Goal: Information Seeking & Learning: Learn about a topic

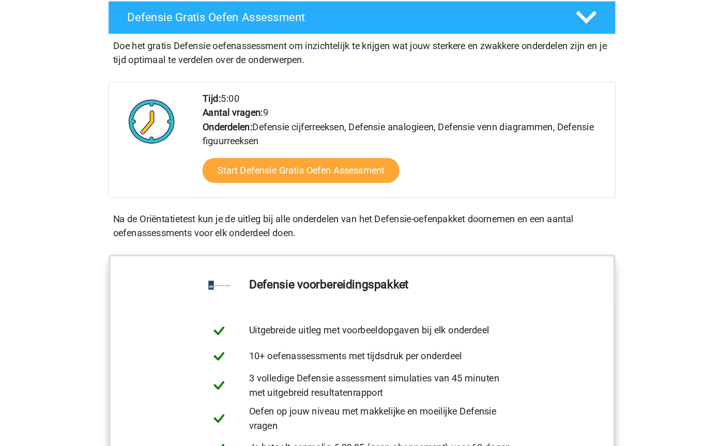
scroll to position [294, 0]
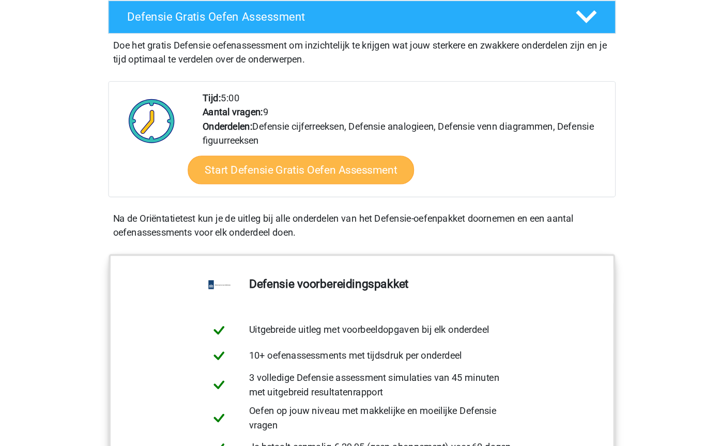
click at [308, 151] on link "Start Defensie Gratis Oefen Assessment" at bounding box center [299, 148] width 197 height 25
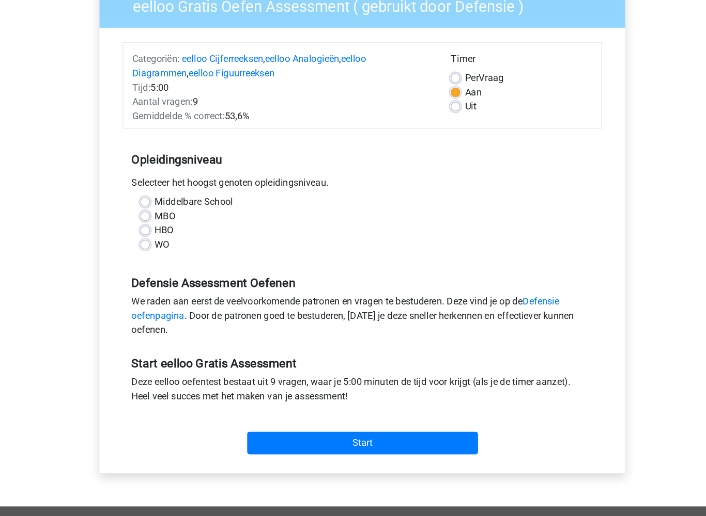
scroll to position [31, 0]
click at [172, 261] on label "HBO" at bounding box center [180, 267] width 17 height 12
click at [160, 261] on input "HBO" at bounding box center [164, 266] width 8 height 10
radio input "true"
click at [172, 261] on label "HBO" at bounding box center [180, 267] width 17 height 12
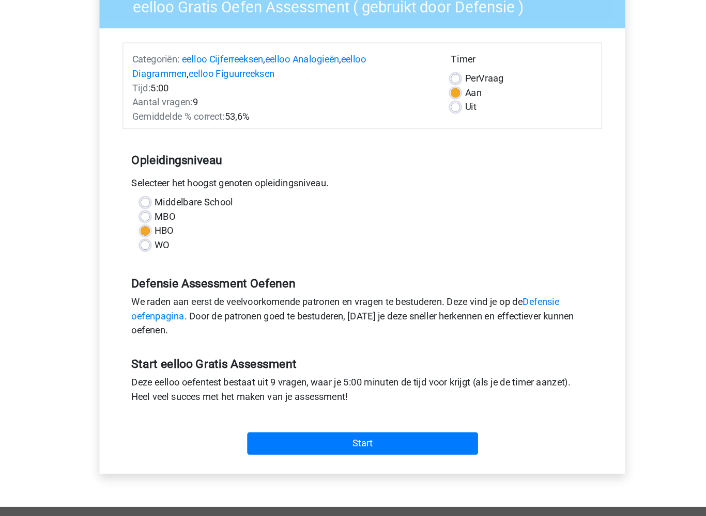
click at [160, 261] on input "HBO" at bounding box center [164, 266] width 8 height 10
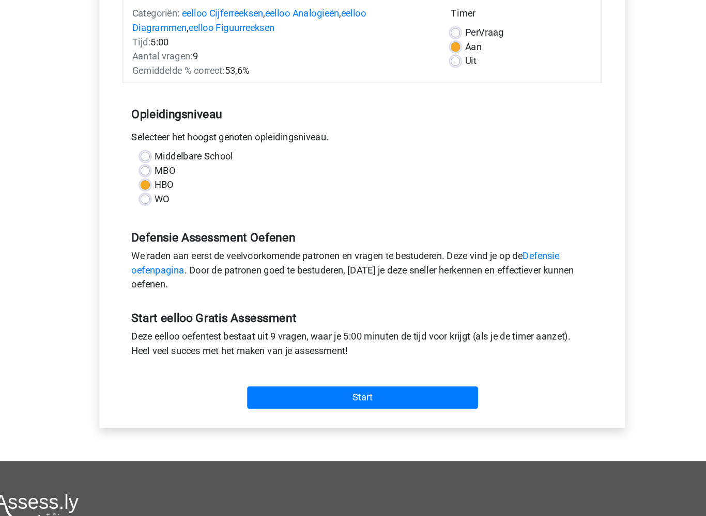
scroll to position [71, 0]
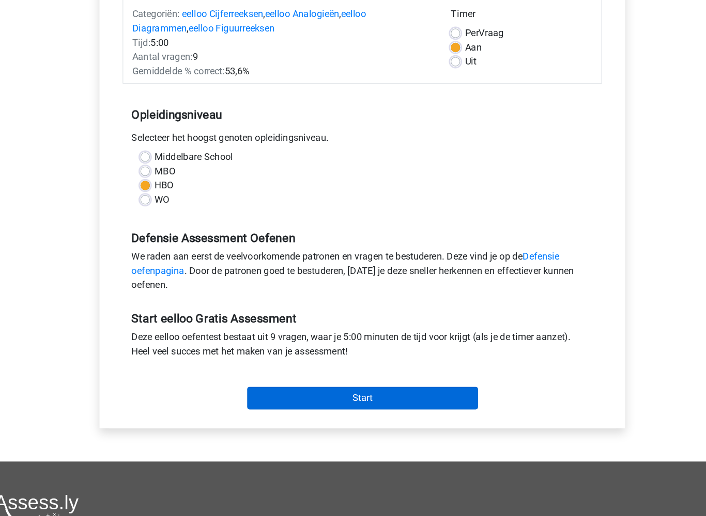
click at [347, 403] on input "Start" at bounding box center [353, 413] width 201 height 20
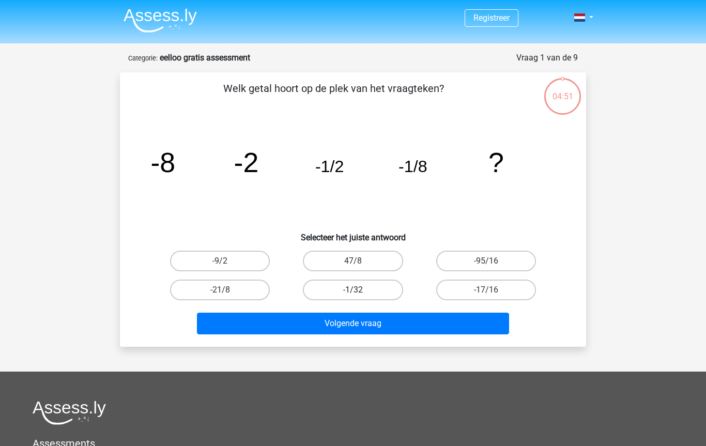
click at [365, 289] on label "-1/32" at bounding box center [353, 289] width 100 height 21
click at [359, 290] on input "-1/32" at bounding box center [356, 293] width 7 height 7
radio input "true"
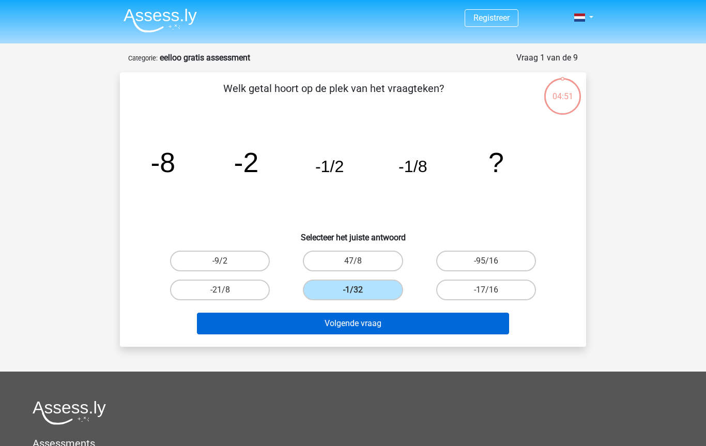
click at [378, 323] on button "Volgende vraag" at bounding box center [353, 323] width 312 height 22
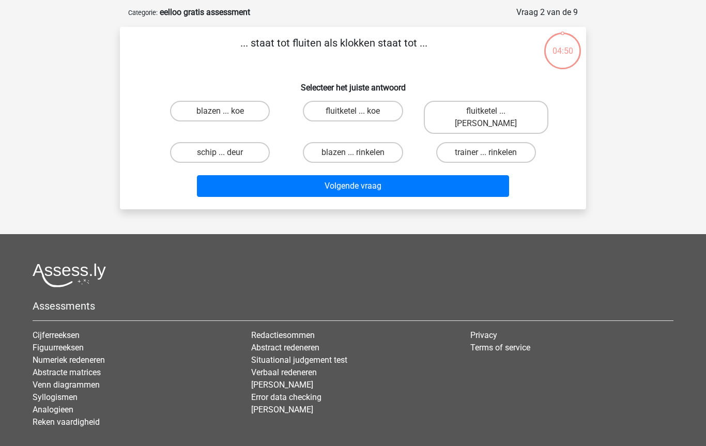
scroll to position [52, 0]
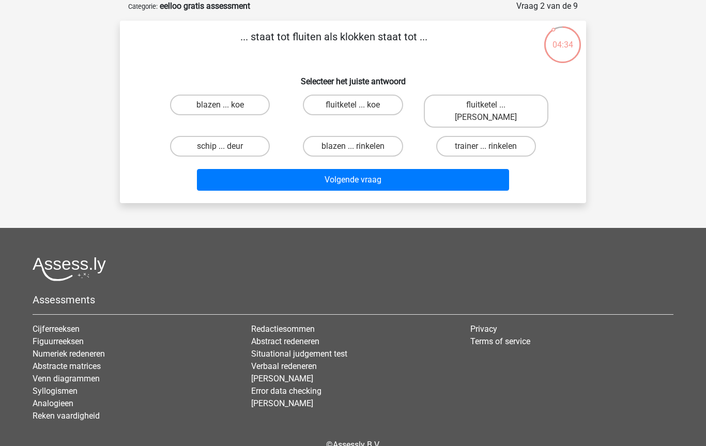
click at [357, 146] on input "blazen ... rinkelen" at bounding box center [356, 149] width 7 height 7
radio input "true"
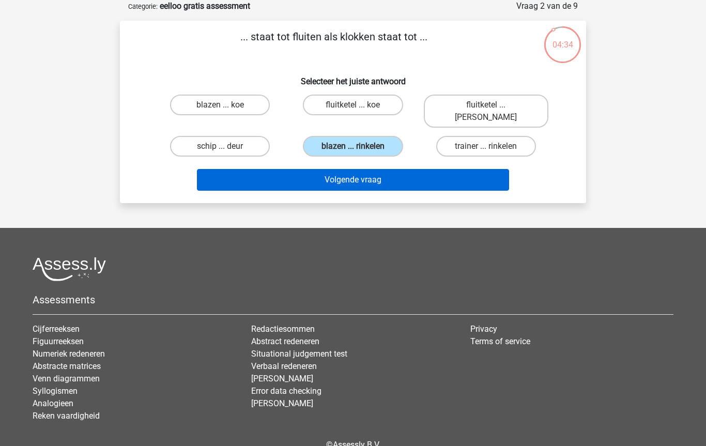
click at [369, 169] on button "Volgende vraag" at bounding box center [353, 180] width 312 height 22
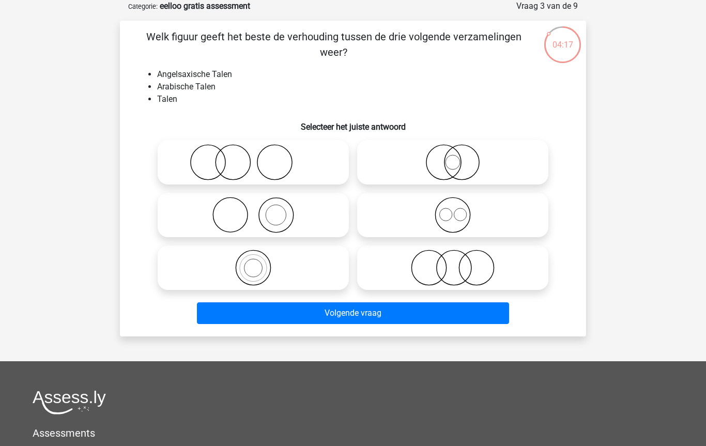
click at [477, 212] on icon at bounding box center [452, 215] width 183 height 36
click at [459, 210] on input "radio" at bounding box center [455, 206] width 7 height 7
radio input "true"
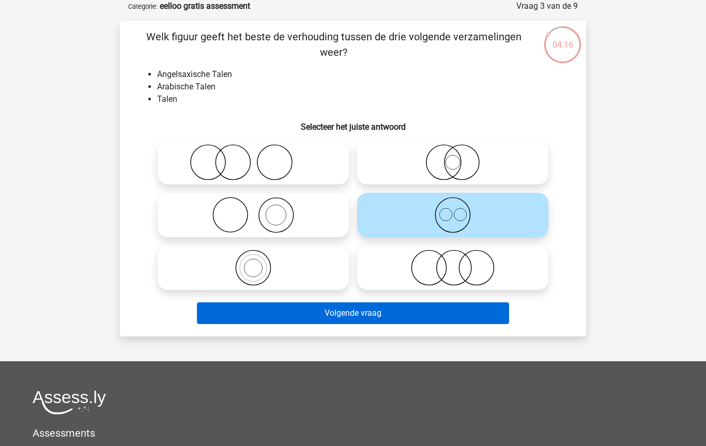
click at [443, 323] on button "Volgende vraag" at bounding box center [353, 313] width 312 height 22
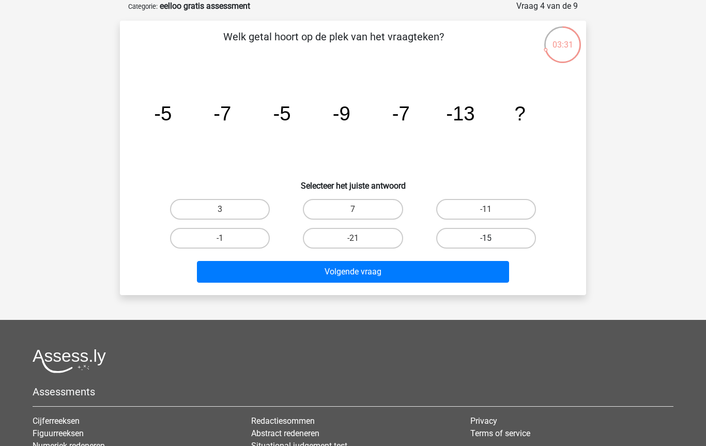
click at [485, 244] on label "-15" at bounding box center [486, 238] width 100 height 21
click at [485, 244] on input "-15" at bounding box center [488, 241] width 7 height 7
radio input "true"
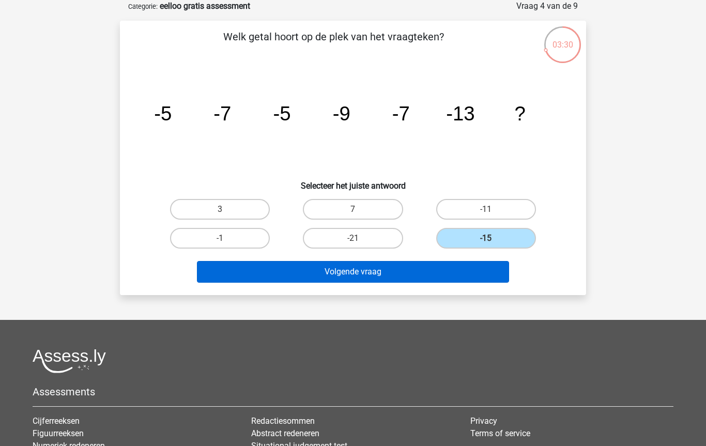
click at [403, 281] on button "Volgende vraag" at bounding box center [353, 272] width 312 height 22
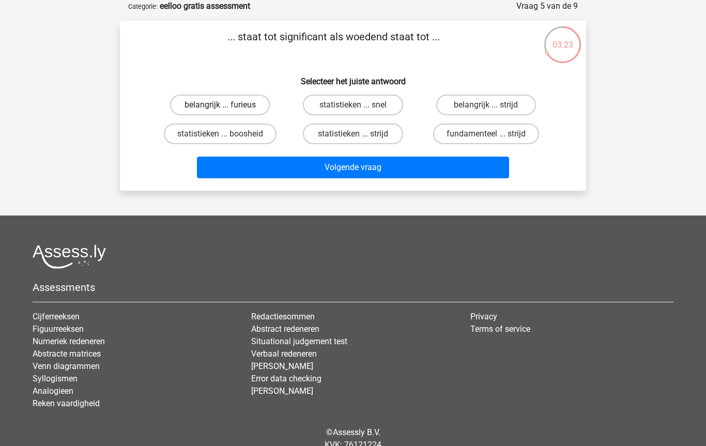
click at [250, 109] on label "belangrijk ... furieus" at bounding box center [220, 105] width 100 height 21
click at [227, 109] on input "belangrijk ... furieus" at bounding box center [223, 108] width 7 height 7
radio input "true"
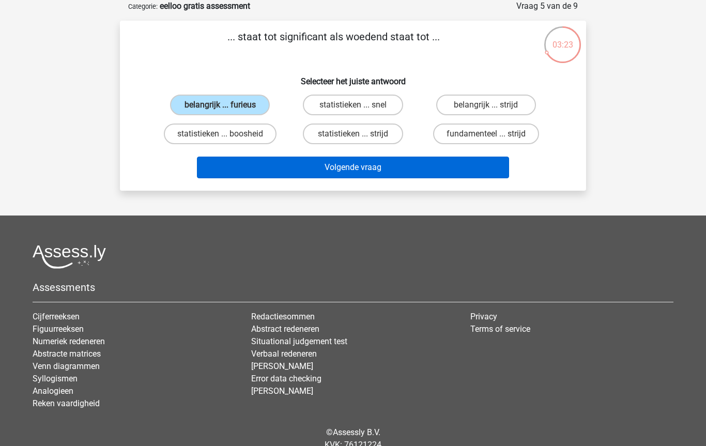
click at [355, 173] on button "Volgende vraag" at bounding box center [353, 167] width 312 height 22
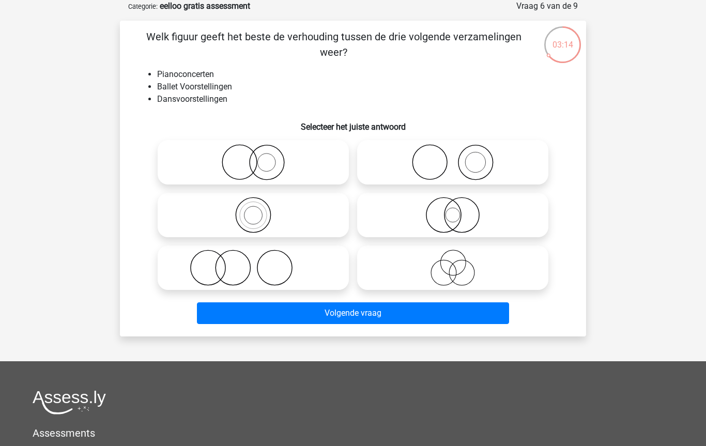
click at [469, 268] on icon at bounding box center [452, 267] width 183 height 36
click at [459, 262] on input "radio" at bounding box center [455, 259] width 7 height 7
radio input "true"
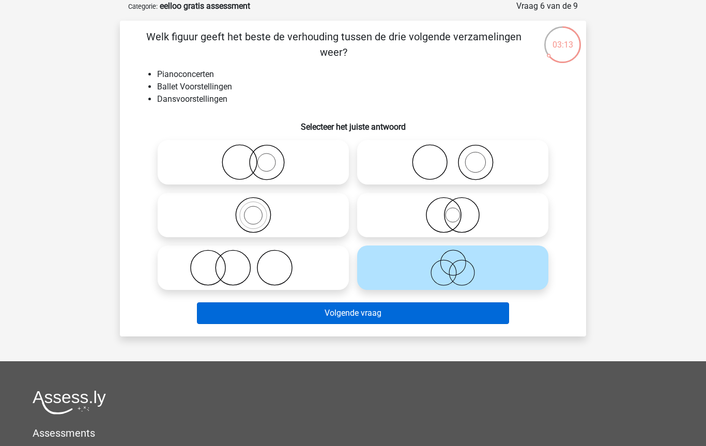
click at [475, 315] on button "Volgende vraag" at bounding box center [353, 313] width 312 height 22
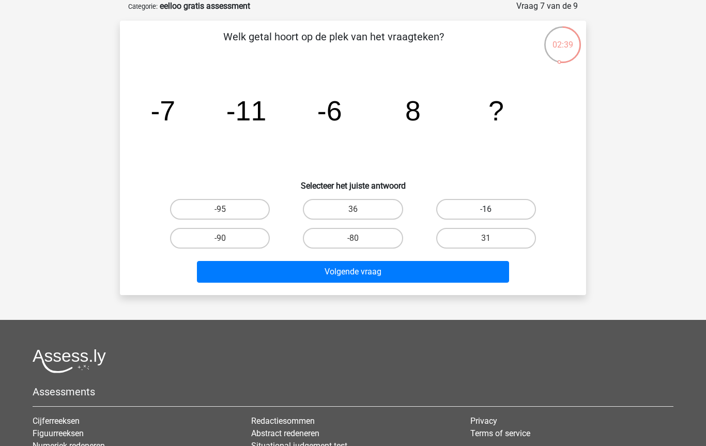
click at [497, 210] on label "-16" at bounding box center [486, 209] width 100 height 21
click at [492, 210] on input "-16" at bounding box center [488, 212] width 7 height 7
radio input "true"
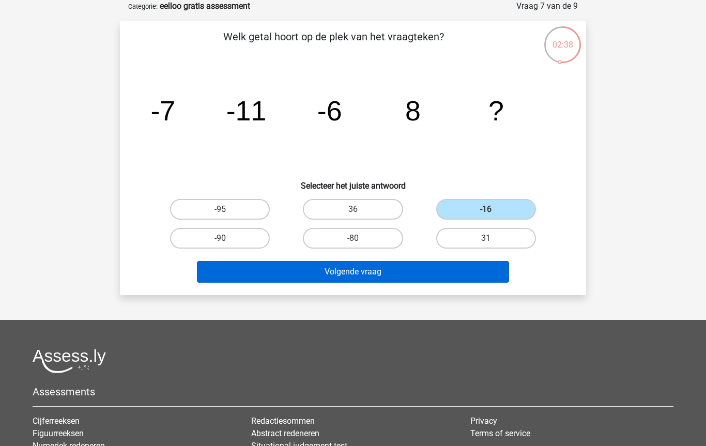
click at [431, 274] on button "Volgende vraag" at bounding box center [353, 272] width 312 height 22
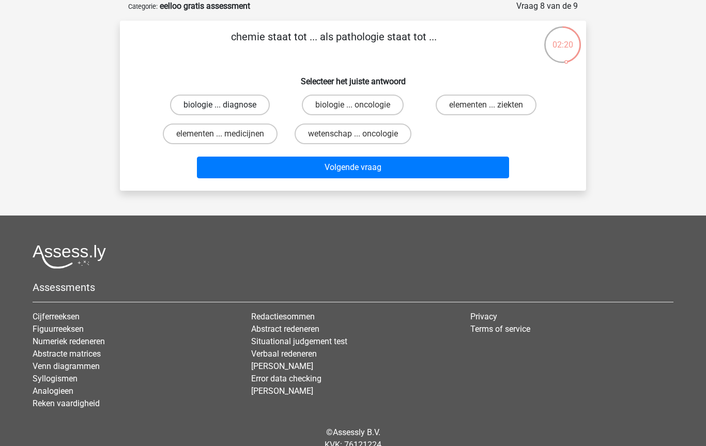
click at [244, 107] on label "biologie ... diagnose" at bounding box center [220, 105] width 100 height 21
click at [227, 107] on input "biologie ... diagnose" at bounding box center [223, 108] width 7 height 7
radio input "true"
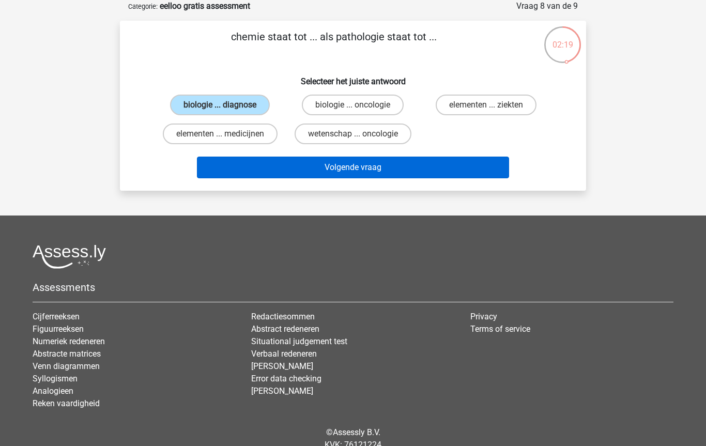
click at [378, 177] on button "Volgende vraag" at bounding box center [353, 167] width 312 height 22
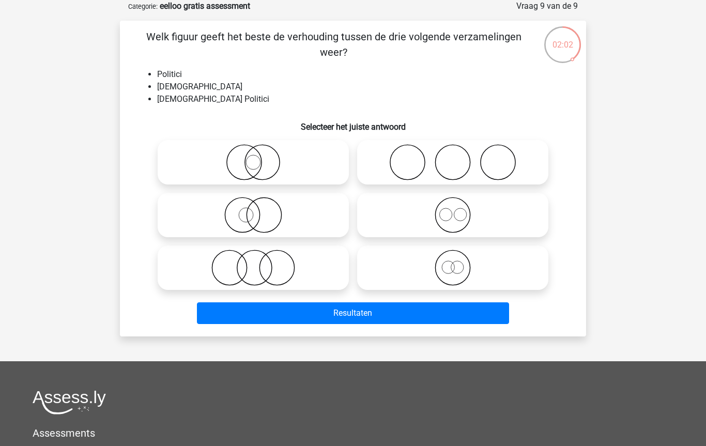
click at [279, 227] on icon at bounding box center [253, 215] width 183 height 36
click at [260, 210] on input "radio" at bounding box center [256, 206] width 7 height 7
radio input "true"
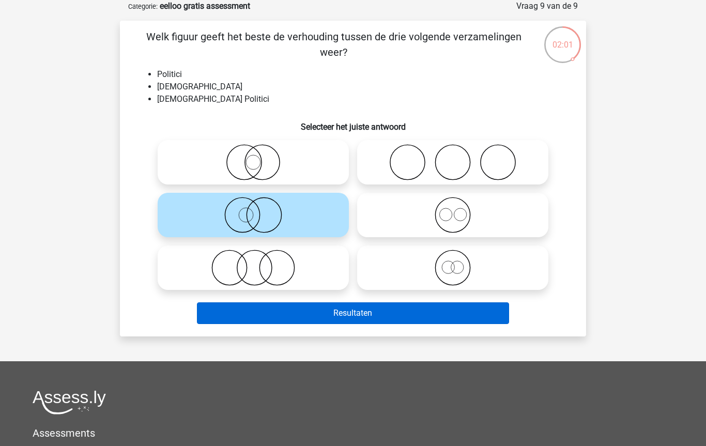
click at [329, 317] on button "Resultaten" at bounding box center [353, 313] width 312 height 22
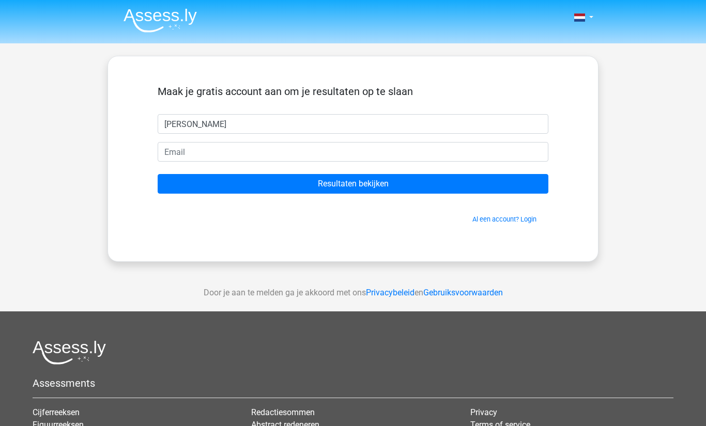
type input "[PERSON_NAME]"
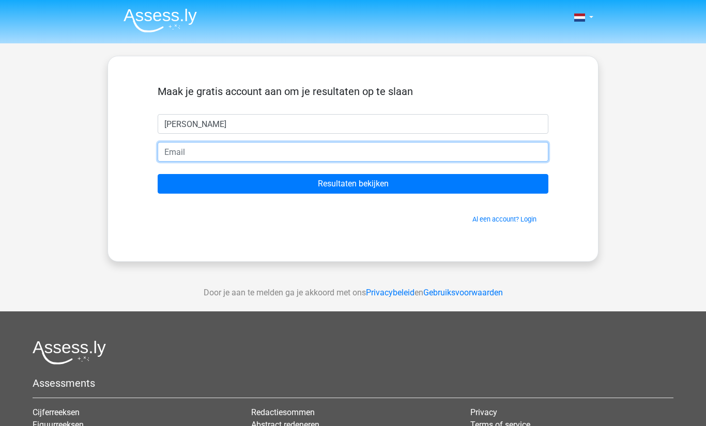
click at [190, 150] on input "email" at bounding box center [353, 152] width 390 height 20
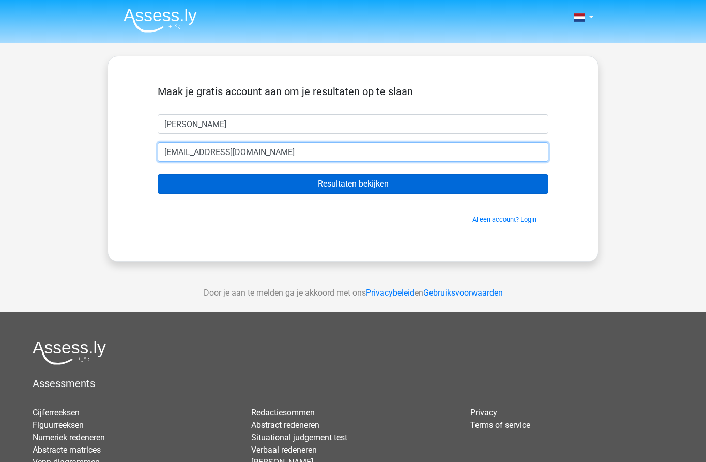
type input "[EMAIL_ADDRESS][DOMAIN_NAME]"
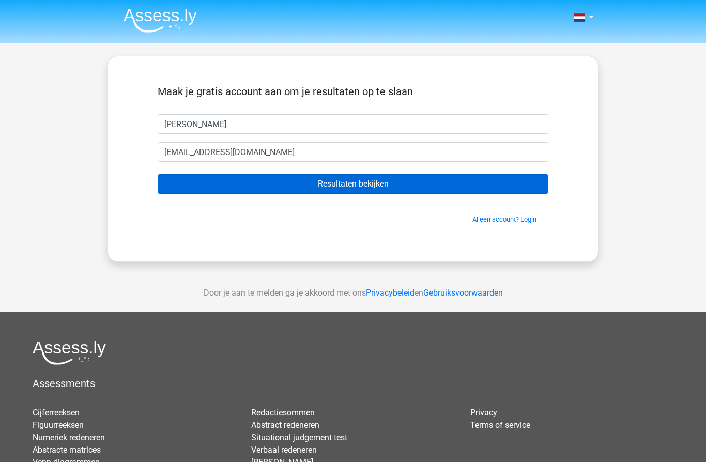
click at [368, 182] on input "Resultaten bekijken" at bounding box center [353, 184] width 390 height 20
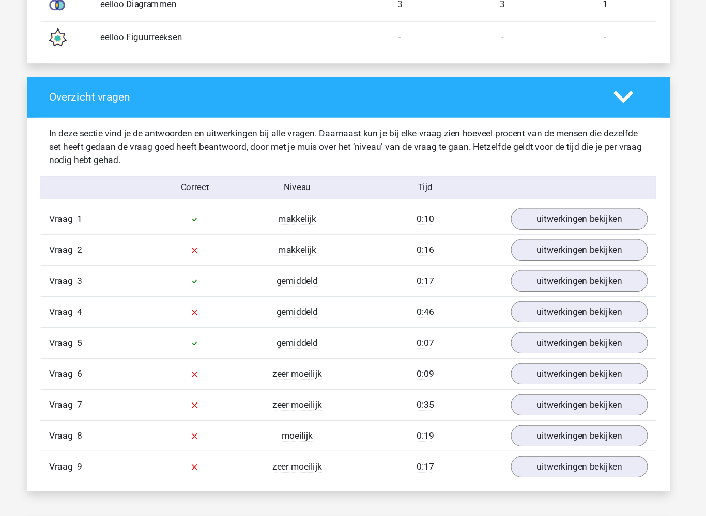
scroll to position [949, 0]
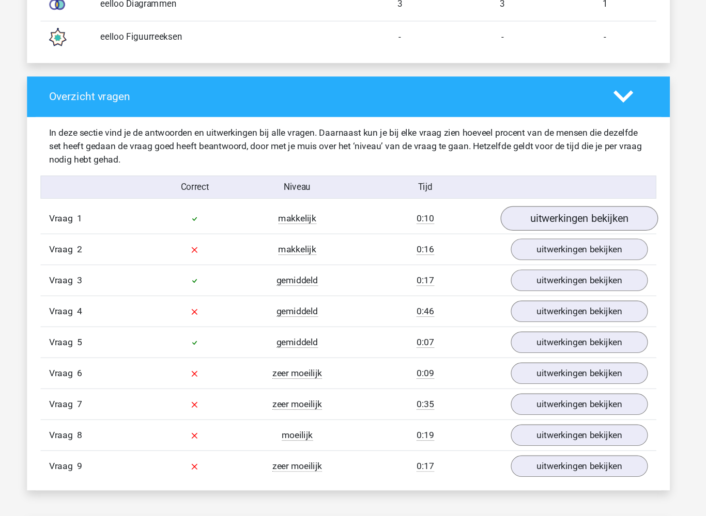
click at [555, 232] on link "uitwerkingen bekijken" at bounding box center [564, 243] width 144 height 23
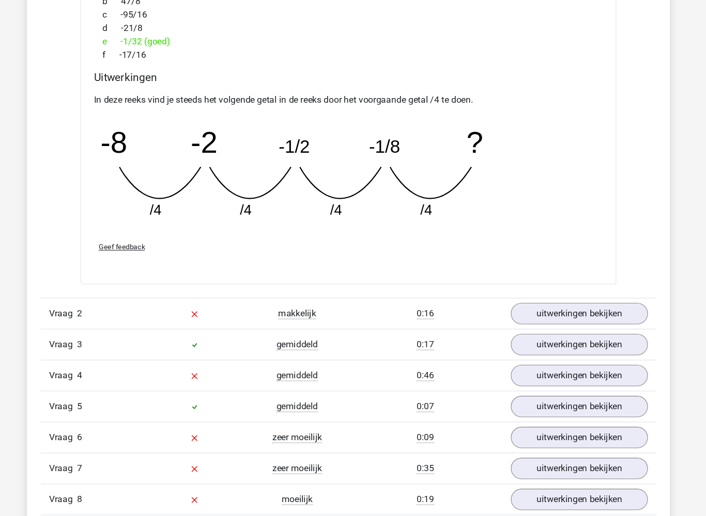
scroll to position [1341, 0]
click at [547, 320] on link "uitwerkingen bekijken" at bounding box center [564, 331] width 144 height 23
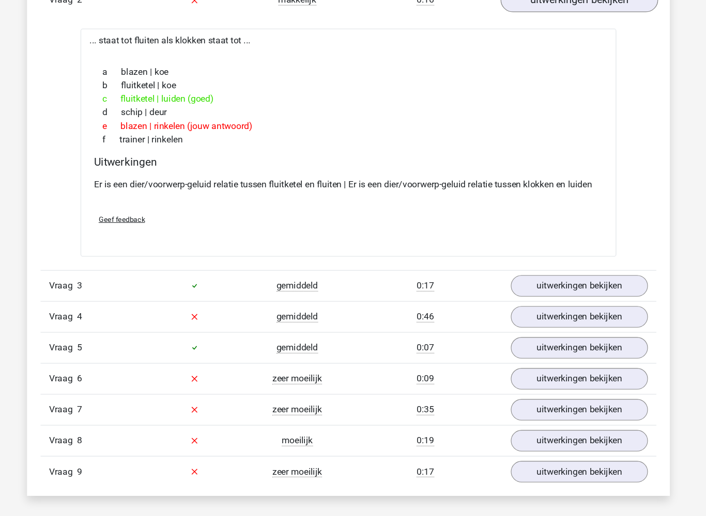
scroll to position [1632, 0]
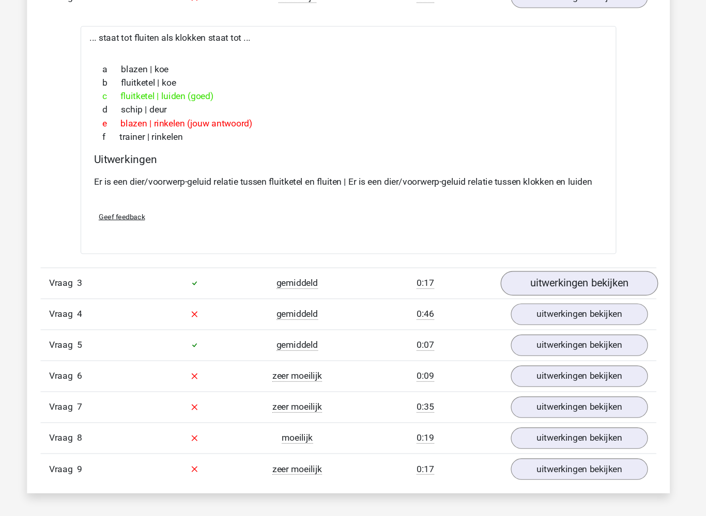
click at [553, 291] on link "uitwerkingen bekijken" at bounding box center [564, 302] width 144 height 23
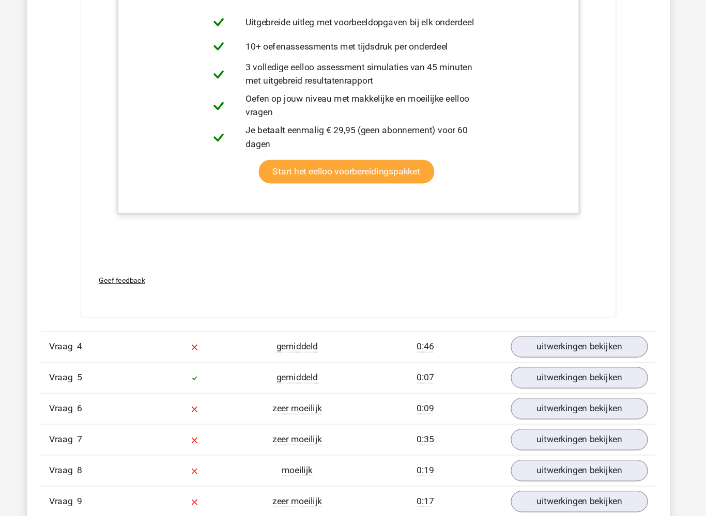
scroll to position [2267, 0]
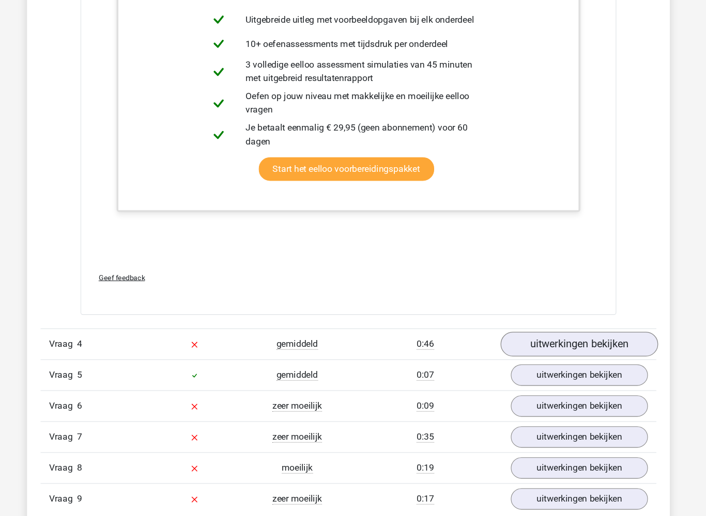
click at [545, 347] on link "uitwerkingen bekijken" at bounding box center [564, 358] width 144 height 23
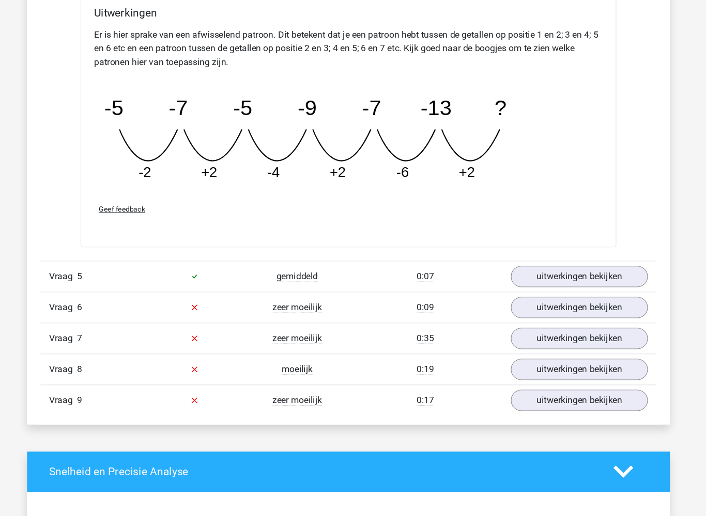
scroll to position [2834, 0]
click at [542, 285] on link "uitwerkingen bekijken" at bounding box center [564, 296] width 144 height 23
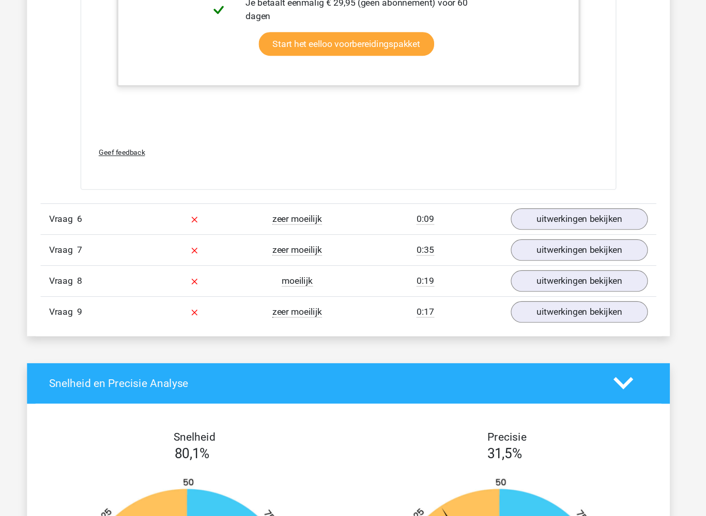
scroll to position [3429, 0]
click at [554, 232] on link "uitwerkingen bekijken" at bounding box center [564, 243] width 144 height 23
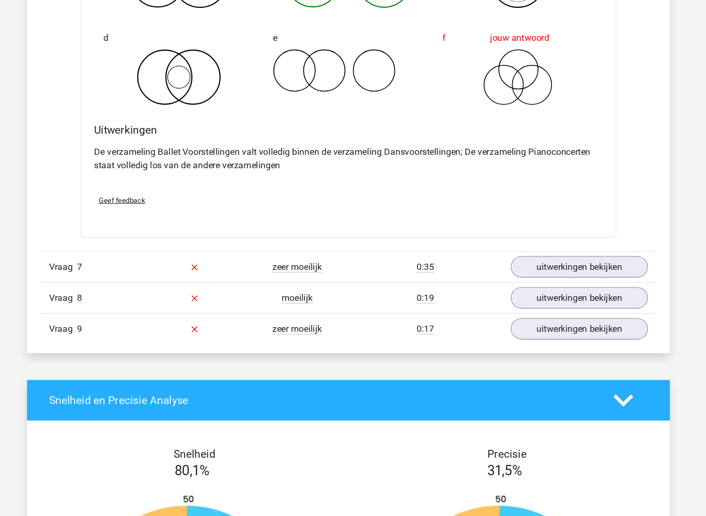
scroll to position [3808, 0]
click at [556, 276] on link "uitwerkingen bekijken" at bounding box center [564, 287] width 144 height 23
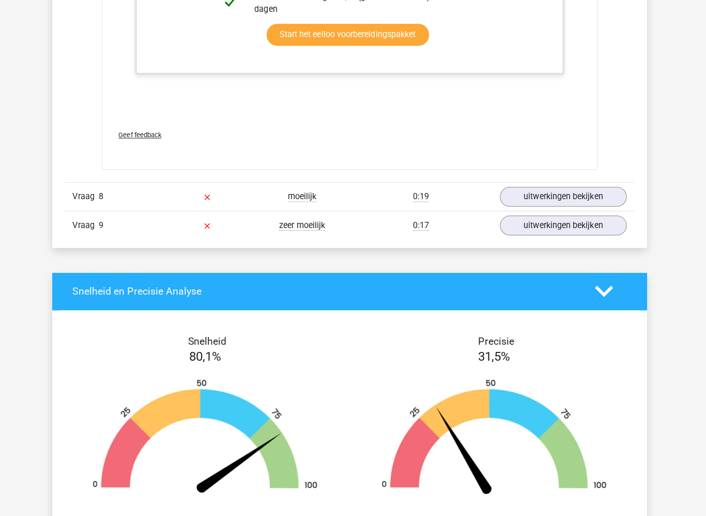
scroll to position [4554, 0]
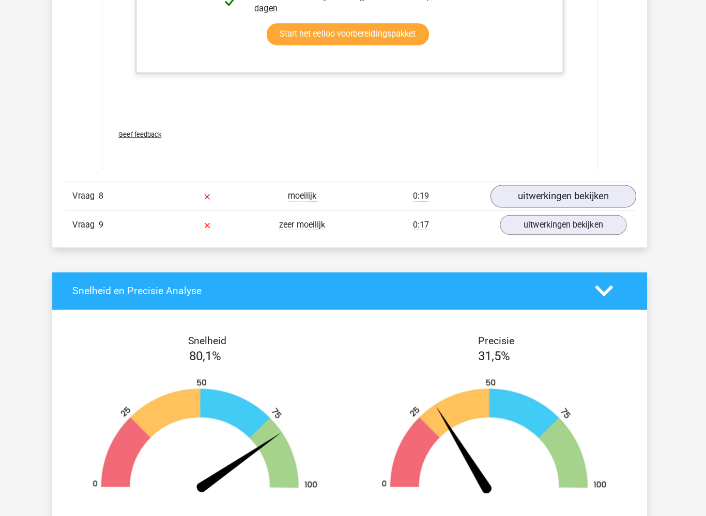
click at [558, 198] on link "uitwerkingen bekijken" at bounding box center [564, 200] width 144 height 23
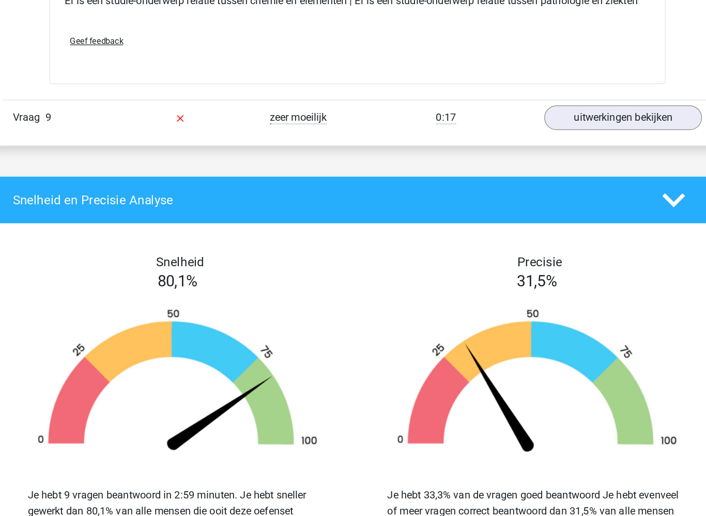
scroll to position [4805, 0]
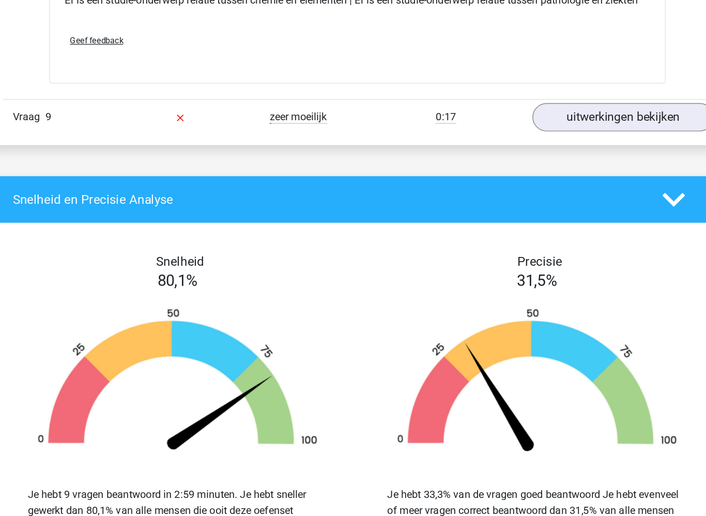
click at [495, 187] on link "uitwerkingen bekijken" at bounding box center [564, 198] width 144 height 23
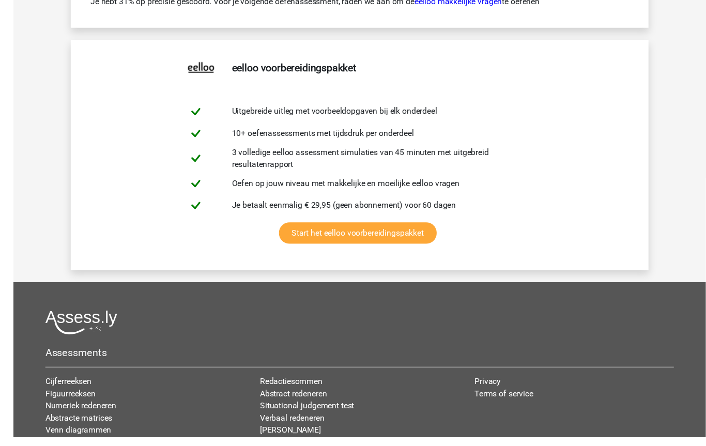
scroll to position [6292, 0]
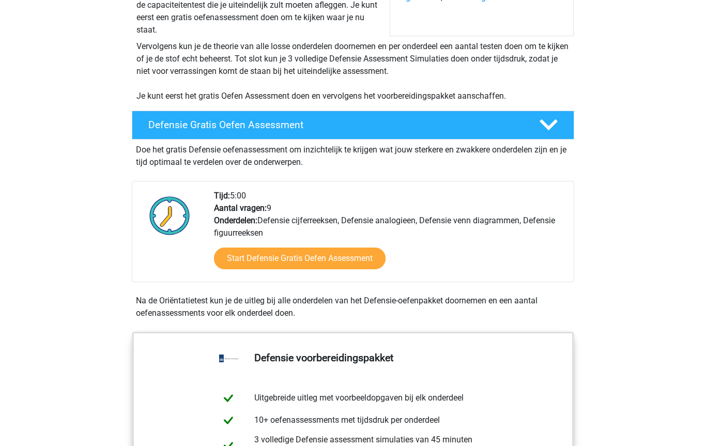
scroll to position [150, 0]
